Goal: Information Seeking & Learning: Learn about a topic

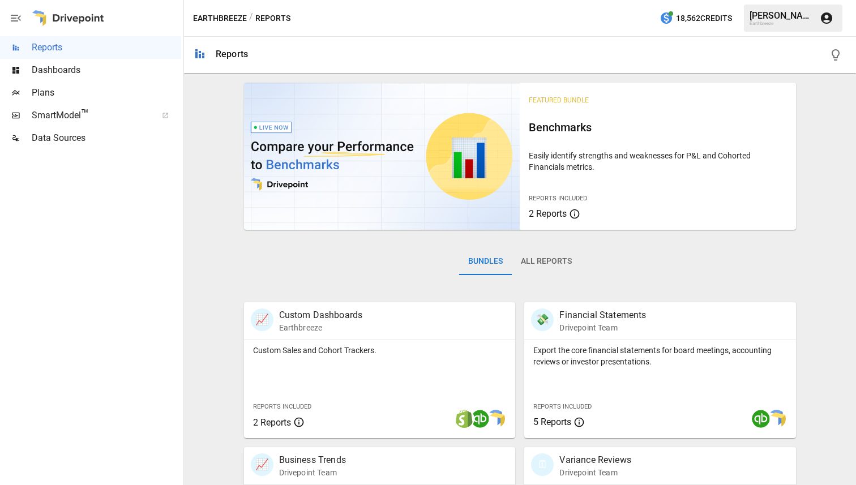
click at [161, 117] on div at bounding box center [165, 115] width 32 height 7
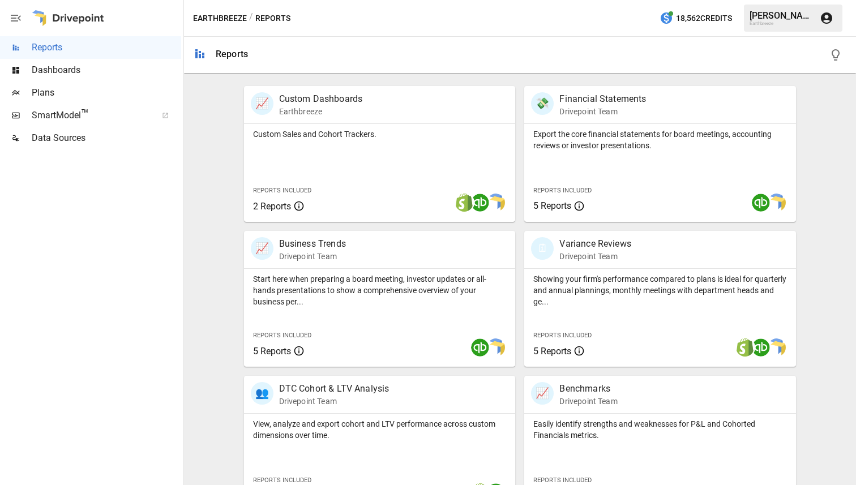
scroll to position [201, 0]
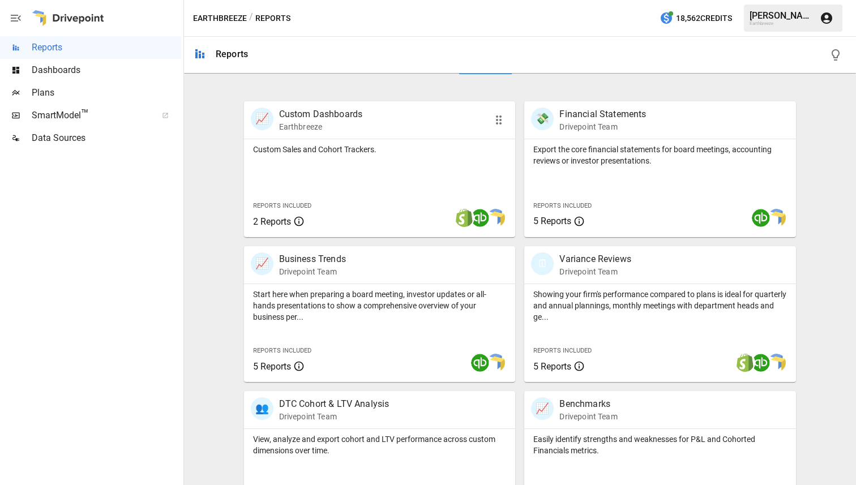
click at [360, 153] on p "Custom Sales and Cohort Trackers." at bounding box center [380, 149] width 254 height 11
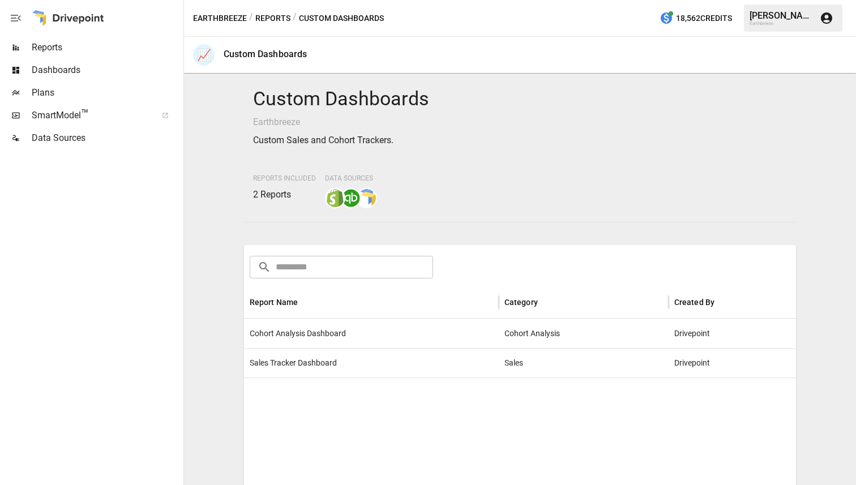
click at [269, 322] on span "Cohort Analysis Dashboard" at bounding box center [298, 333] width 96 height 29
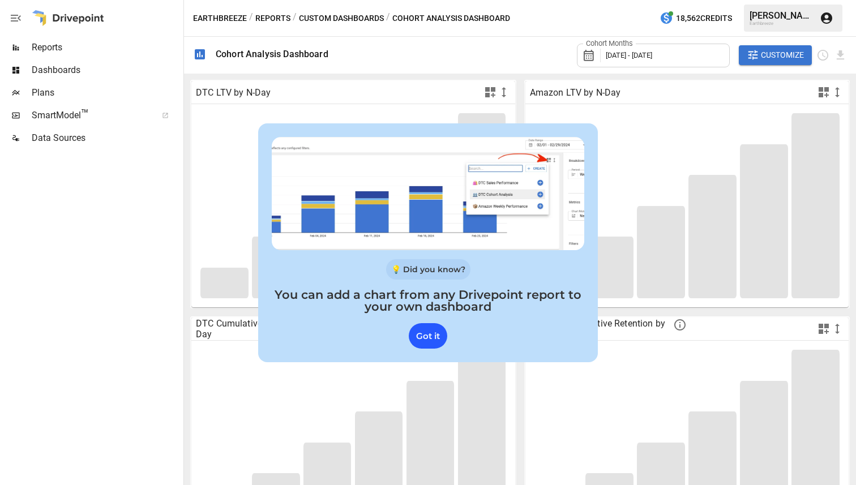
click at [426, 334] on div "Got it" at bounding box center [428, 335] width 38 height 25
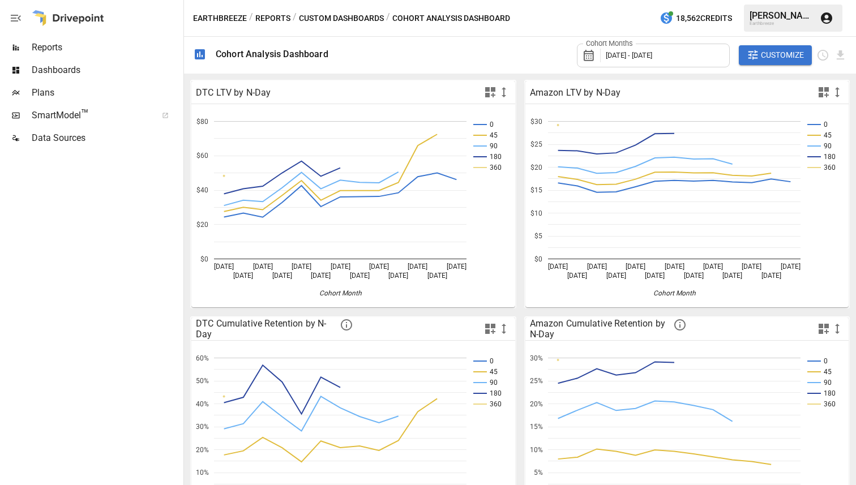
click at [61, 48] on span "Reports" at bounding box center [106, 48] width 149 height 14
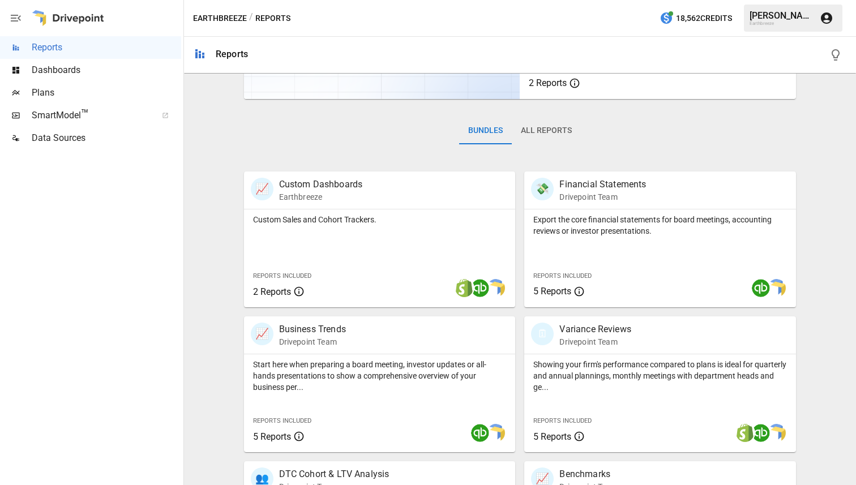
scroll to position [131, 0]
click at [592, 186] on p "Financial Statements" at bounding box center [602, 184] width 87 height 14
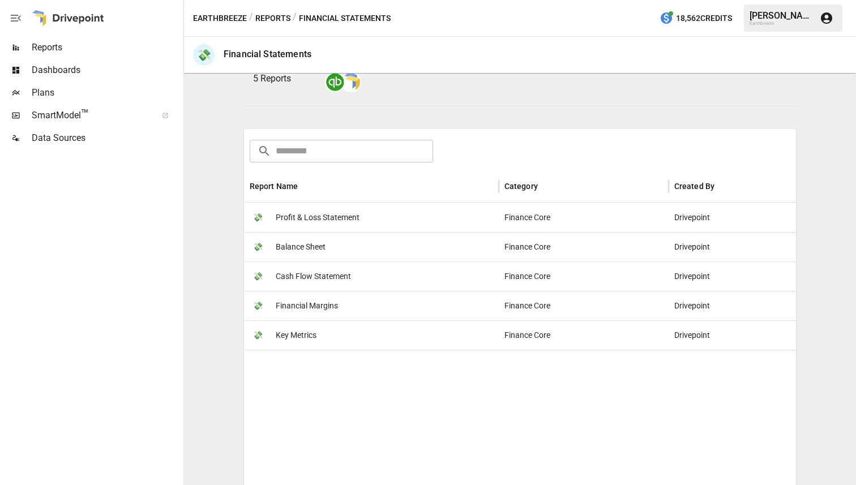
scroll to position [133, 0]
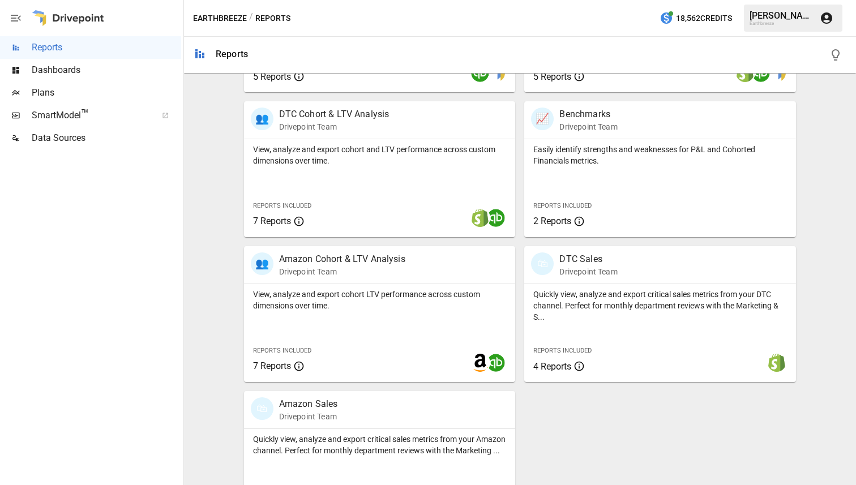
scroll to position [537, 0]
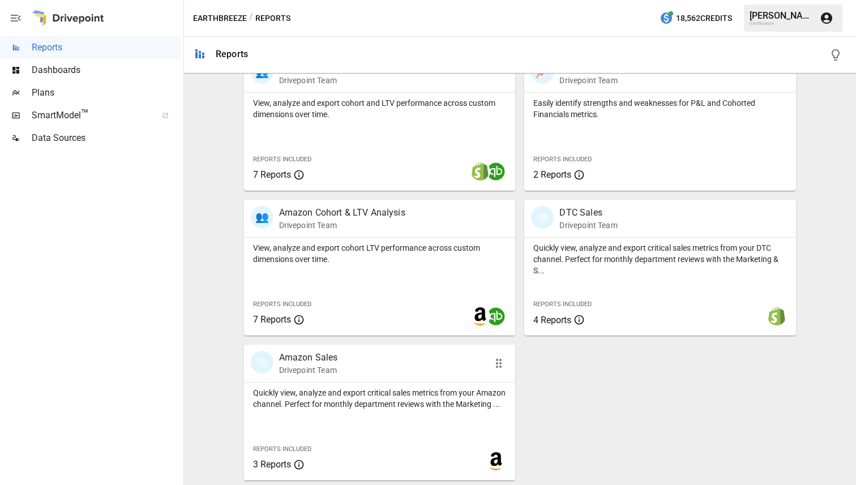
click at [322, 364] on p "Amazon Sales" at bounding box center [308, 358] width 59 height 14
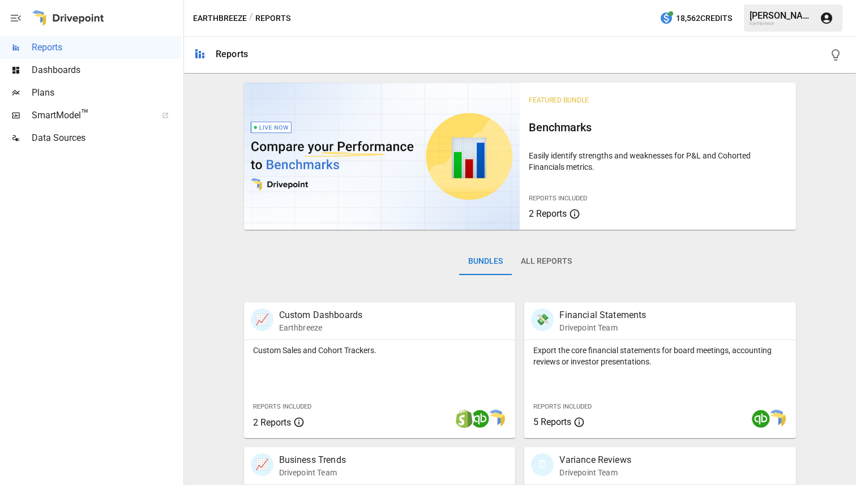
click at [110, 71] on span "Dashboards" at bounding box center [106, 70] width 149 height 14
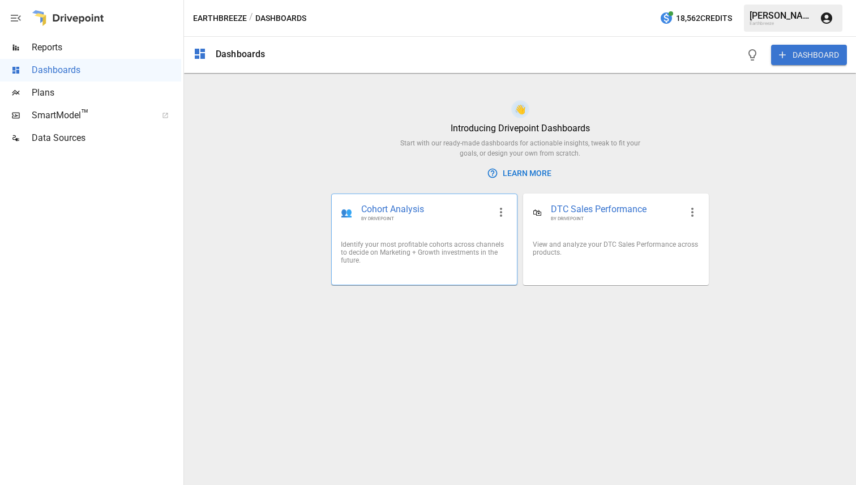
click at [476, 220] on span "BY DRIVEPOINT" at bounding box center [425, 219] width 128 height 6
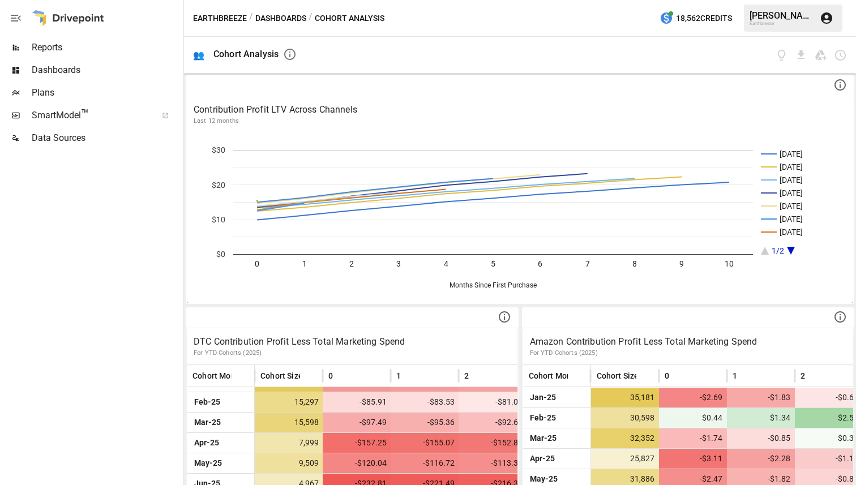
click at [63, 46] on span "Reports" at bounding box center [106, 48] width 149 height 14
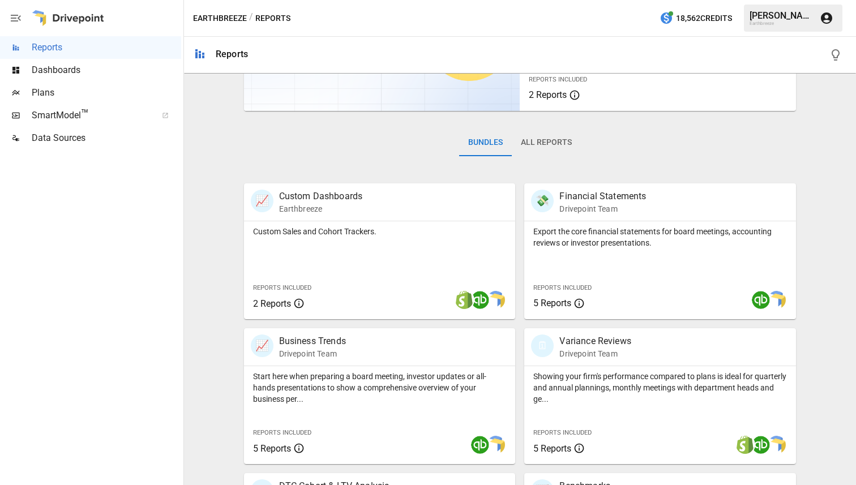
scroll to position [130, 0]
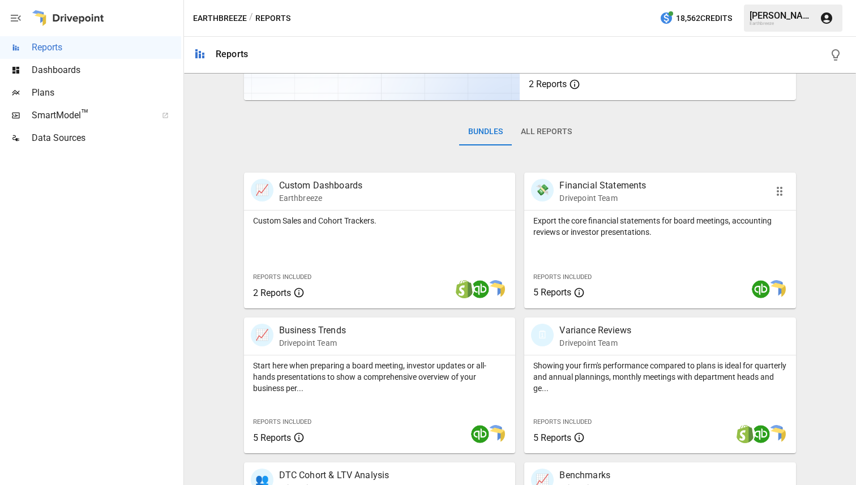
click at [643, 232] on p "Export the core financial statements for board meetings, accounting reviews or …" at bounding box center [660, 226] width 254 height 23
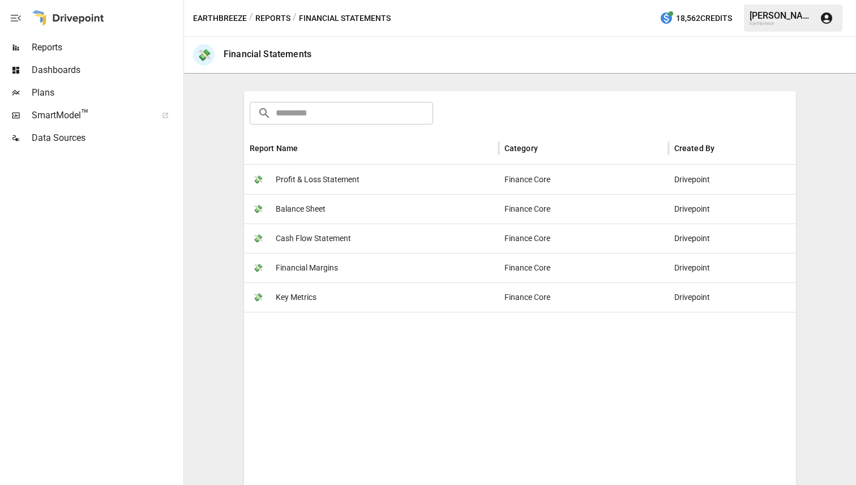
scroll to position [162, 0]
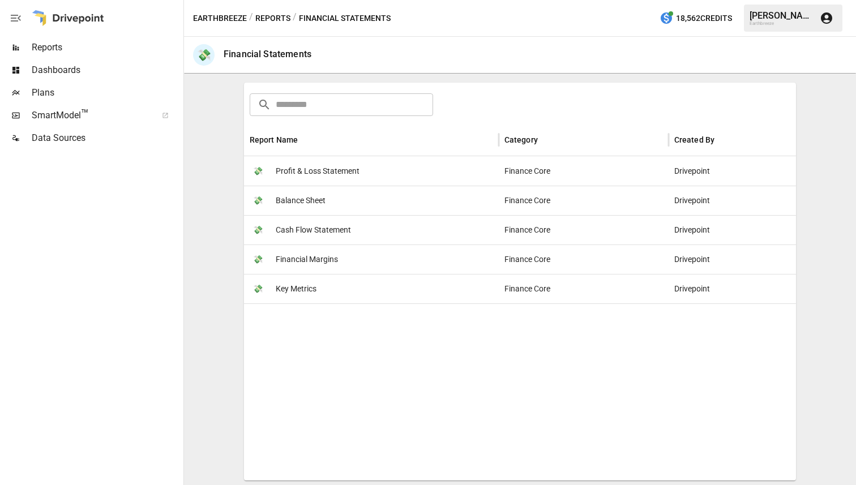
click at [312, 256] on span "Financial Margins" at bounding box center [307, 259] width 62 height 29
